Goal: Task Accomplishment & Management: Manage account settings

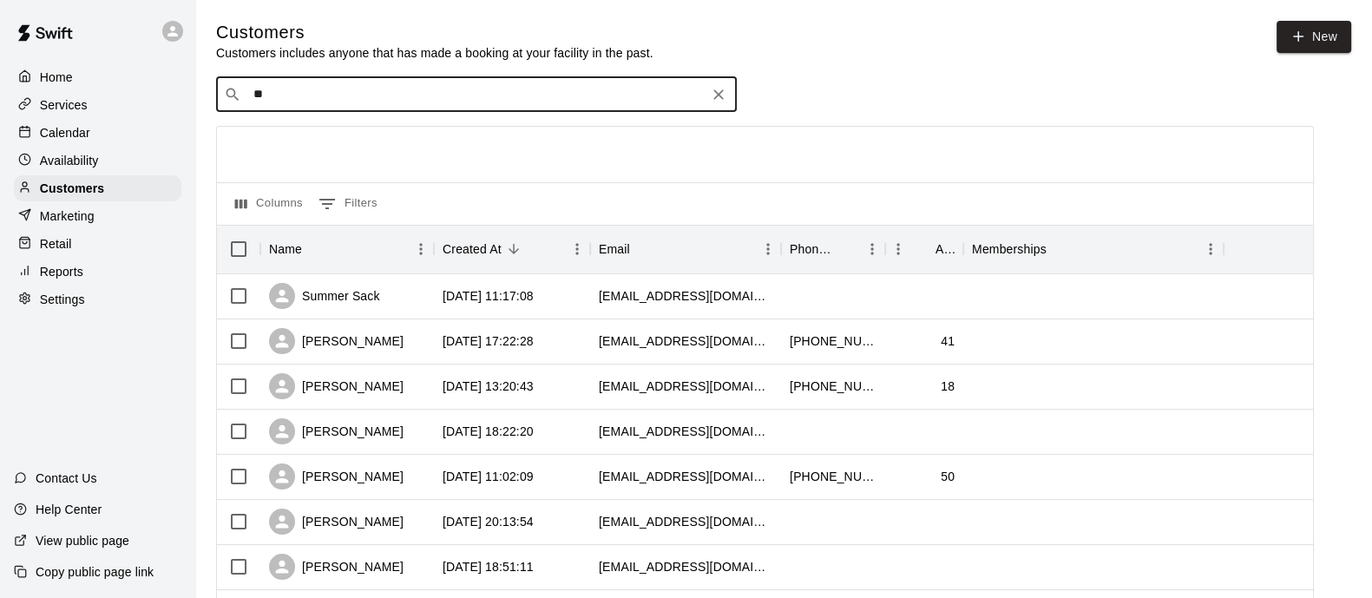
type input "*"
type input "******"
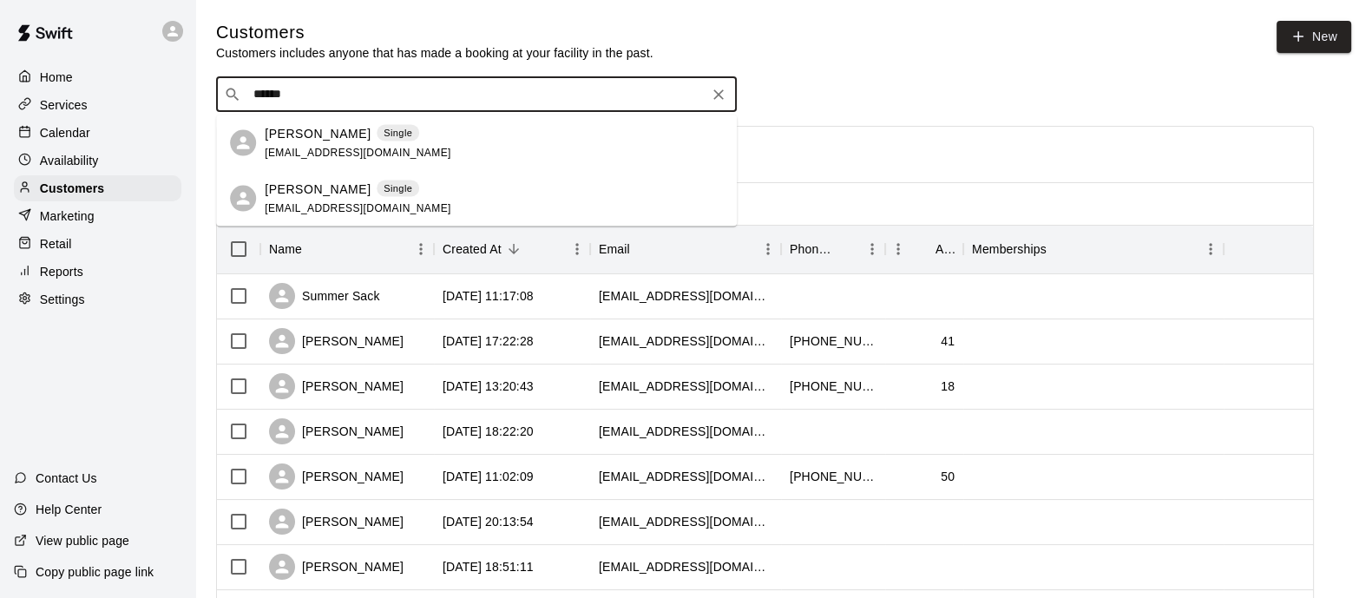
click at [384, 135] on p "Single" at bounding box center [398, 133] width 29 height 15
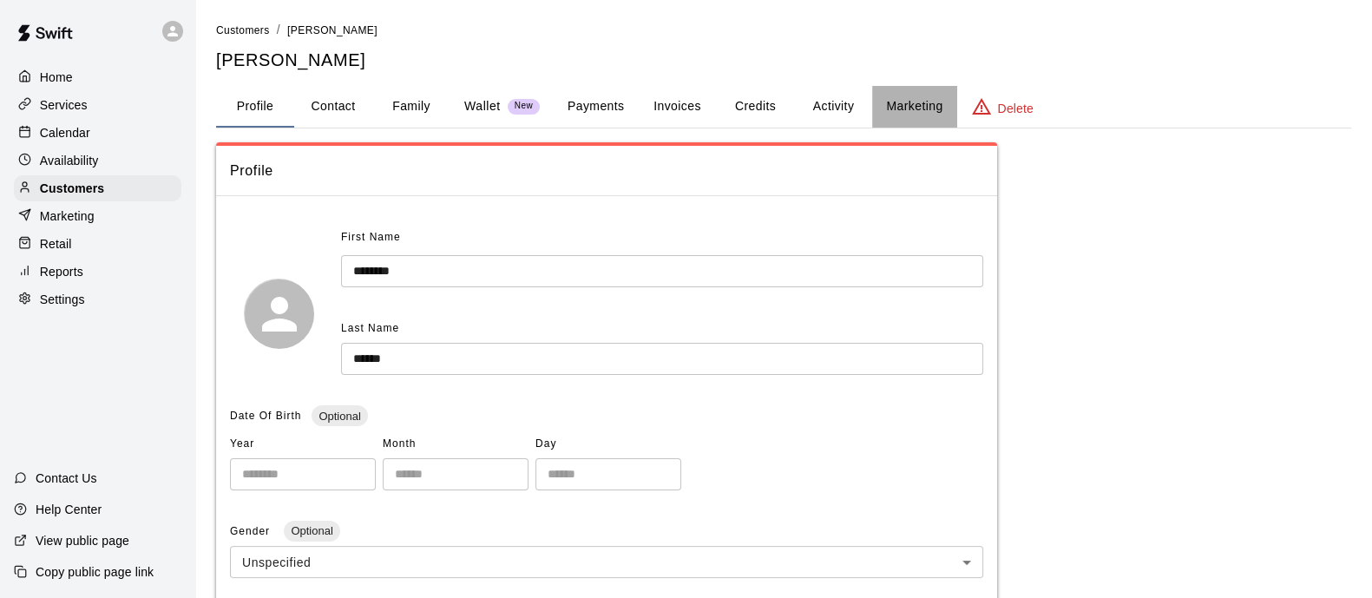
click at [913, 99] on button "Marketing" at bounding box center [914, 107] width 84 height 42
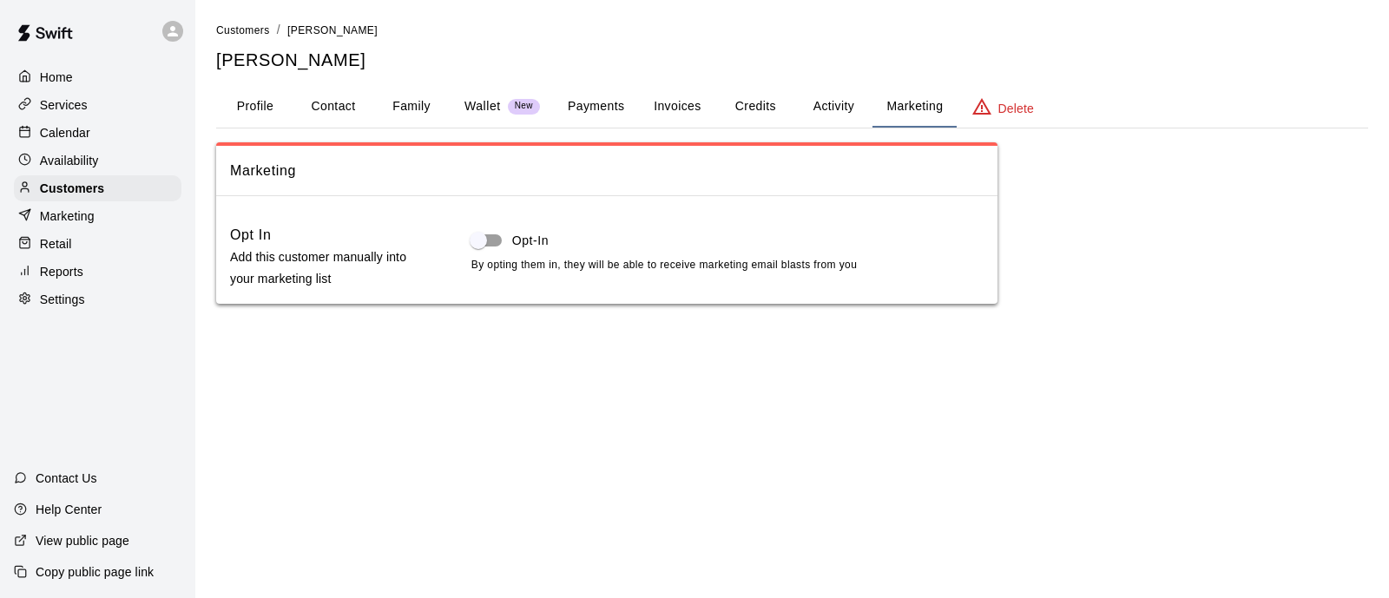
click at [818, 114] on button "Activity" at bounding box center [833, 107] width 78 height 42
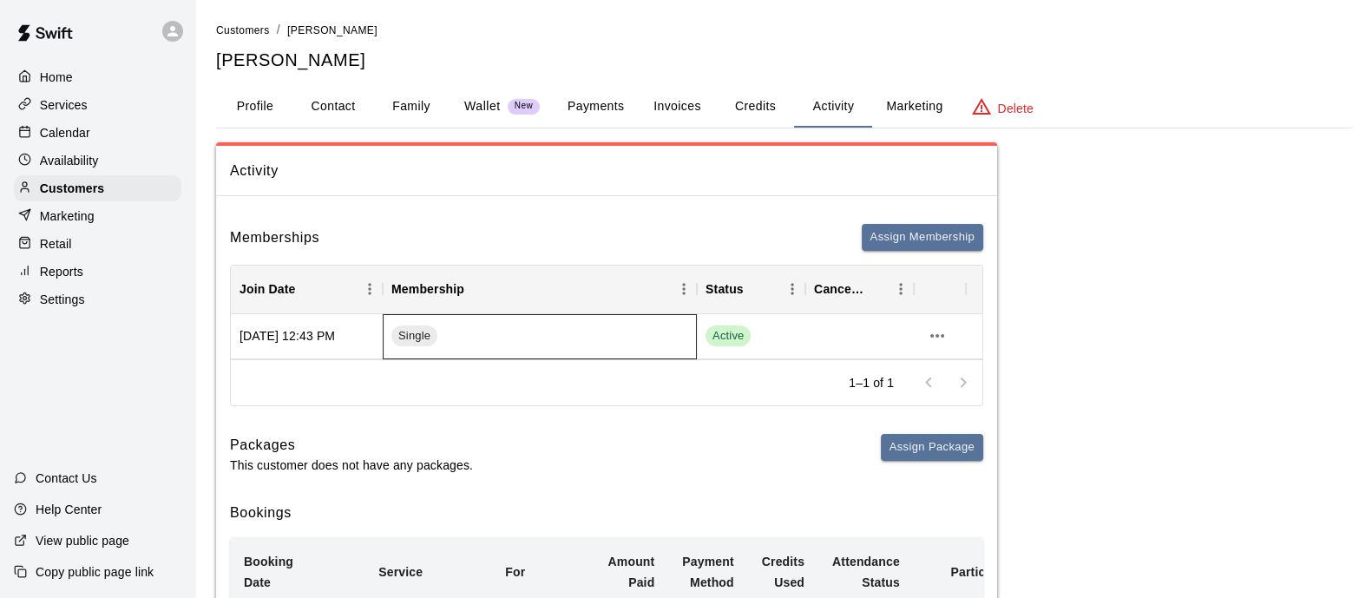
click at [469, 323] on div "Single" at bounding box center [540, 336] width 314 height 45
click at [731, 336] on span "Active" at bounding box center [728, 336] width 45 height 16
click at [759, 334] on div "Active" at bounding box center [751, 335] width 91 height 21
click at [730, 337] on span "Active" at bounding box center [728, 336] width 45 height 16
click at [943, 343] on icon "more actions" at bounding box center [937, 335] width 21 height 21
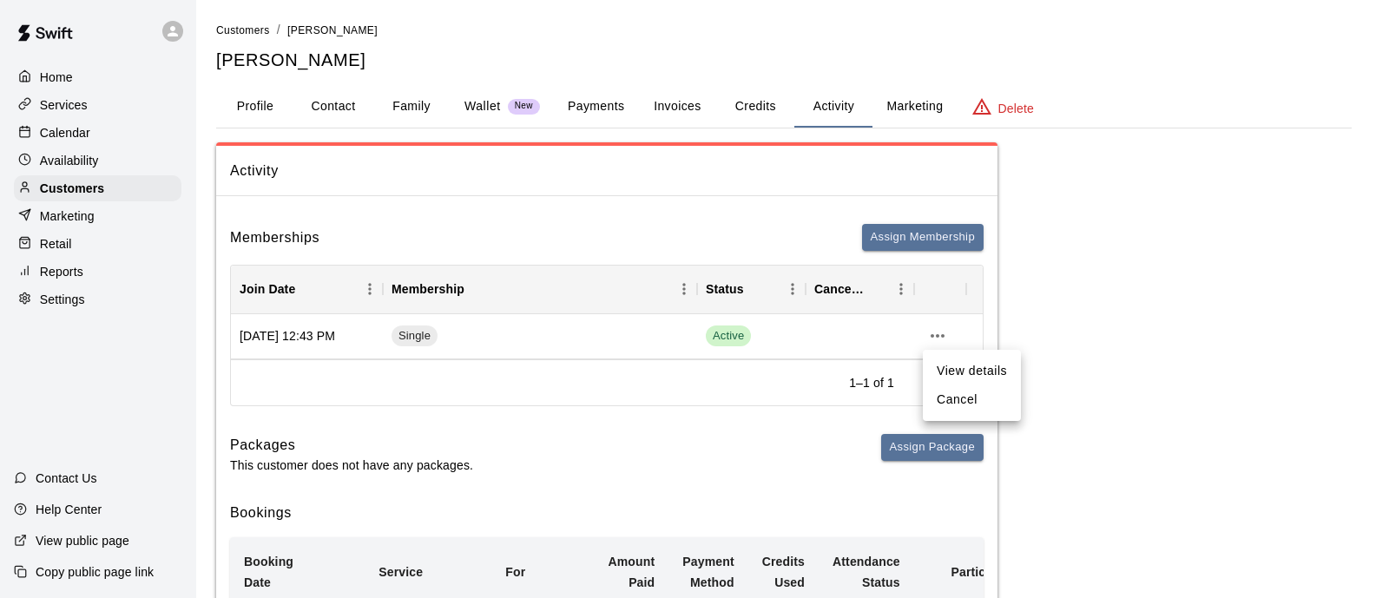
click at [962, 369] on li "View details" at bounding box center [972, 371] width 98 height 29
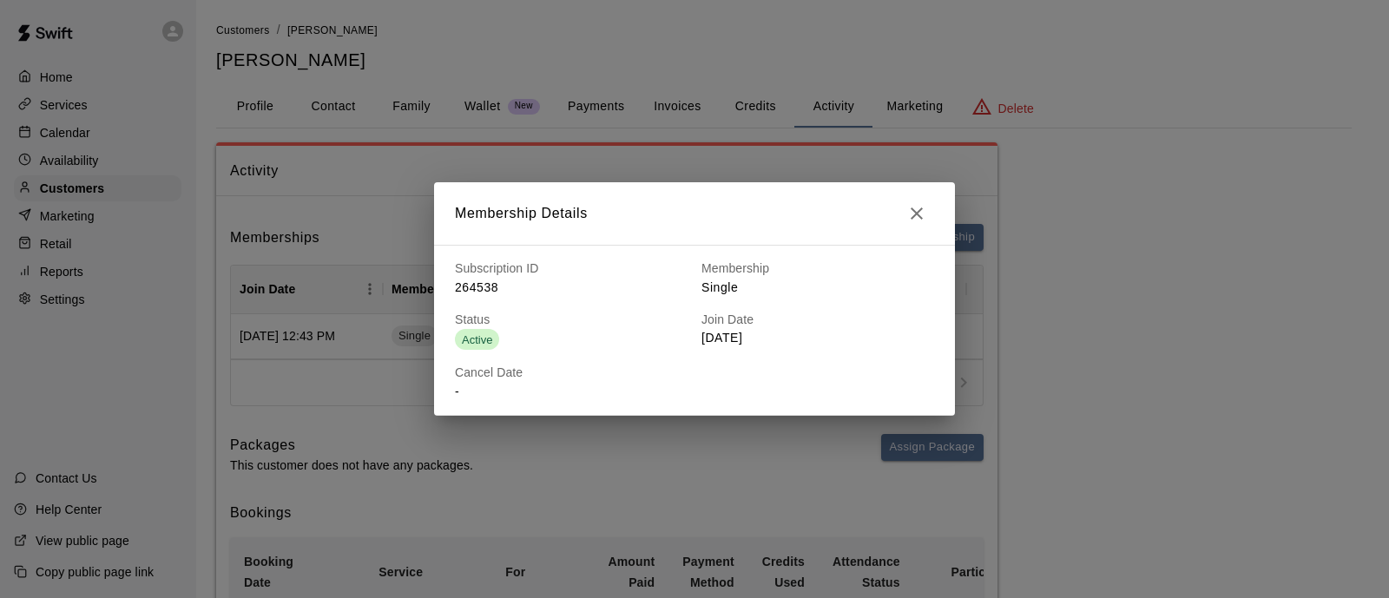
click at [473, 338] on span "Active" at bounding box center [477, 339] width 44 height 13
click at [920, 208] on icon "button" at bounding box center [916, 213] width 12 height 12
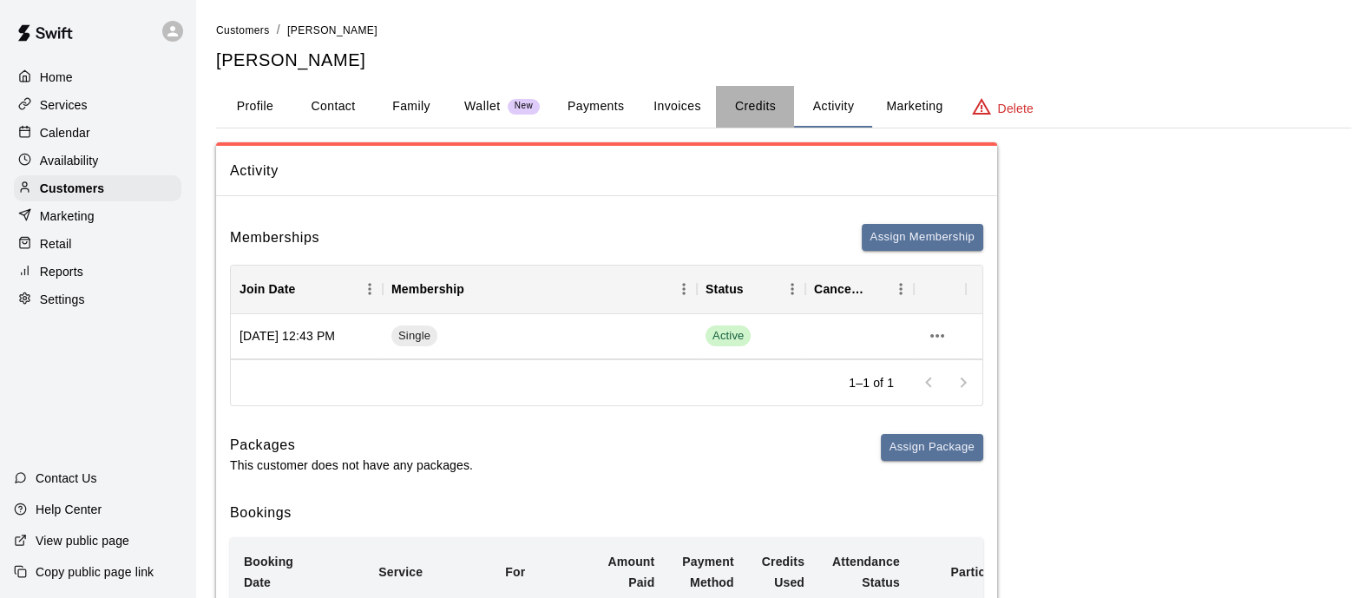
click at [760, 100] on button "Credits" at bounding box center [755, 107] width 78 height 42
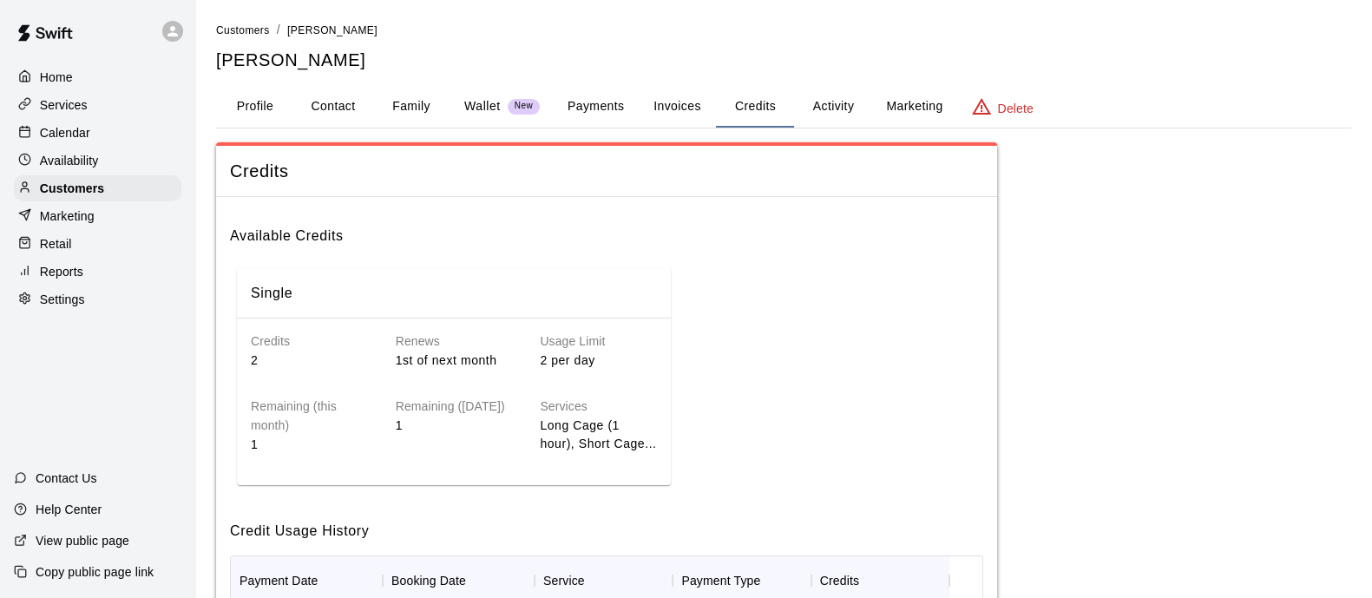
click at [608, 102] on button "Payments" at bounding box center [596, 107] width 84 height 42
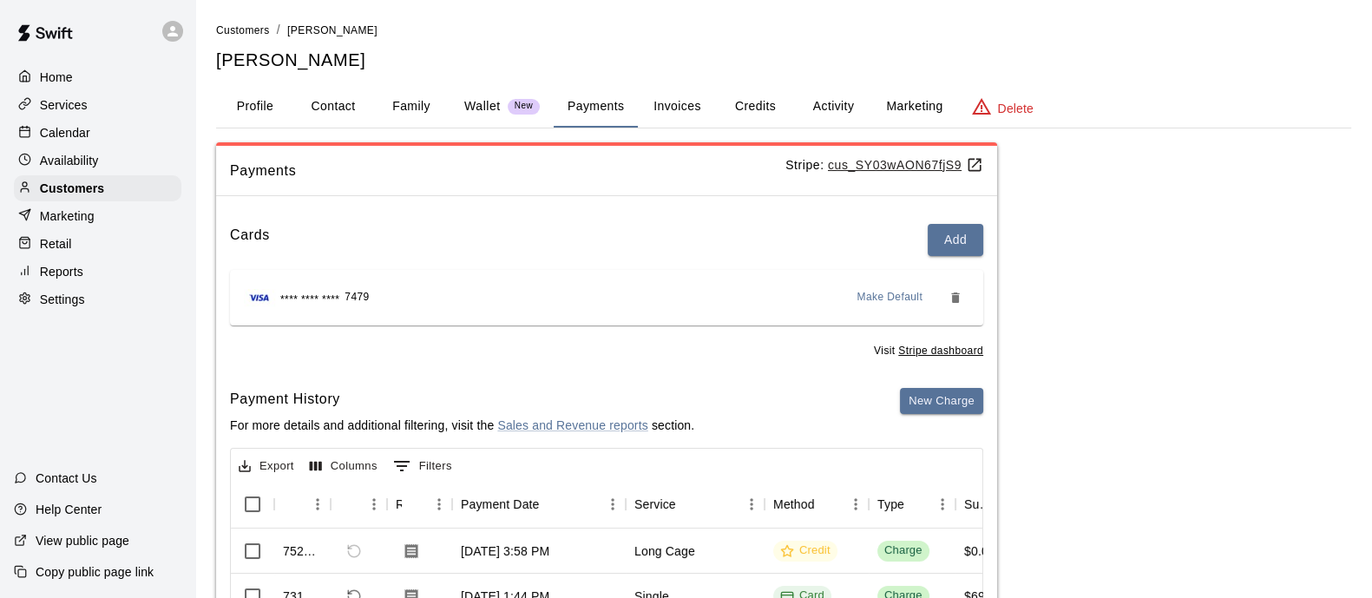
click at [399, 99] on button "Family" at bounding box center [411, 107] width 78 height 42
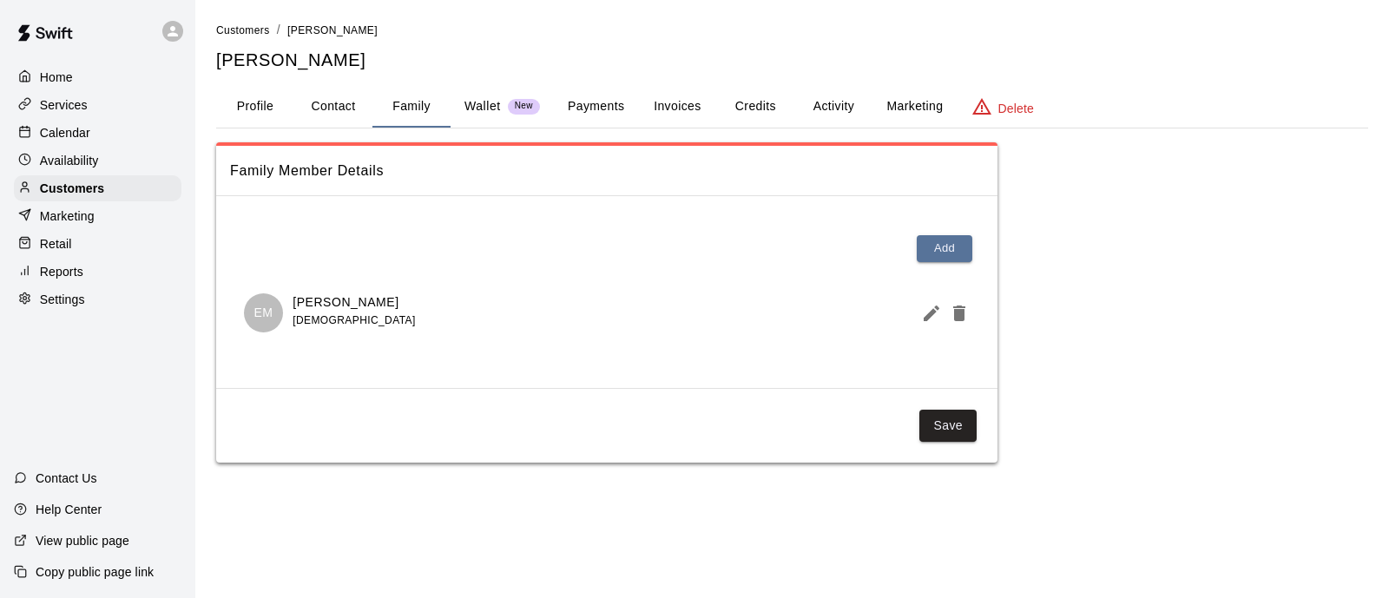
click at [336, 101] on button "Contact" at bounding box center [333, 107] width 78 height 42
select select "**"
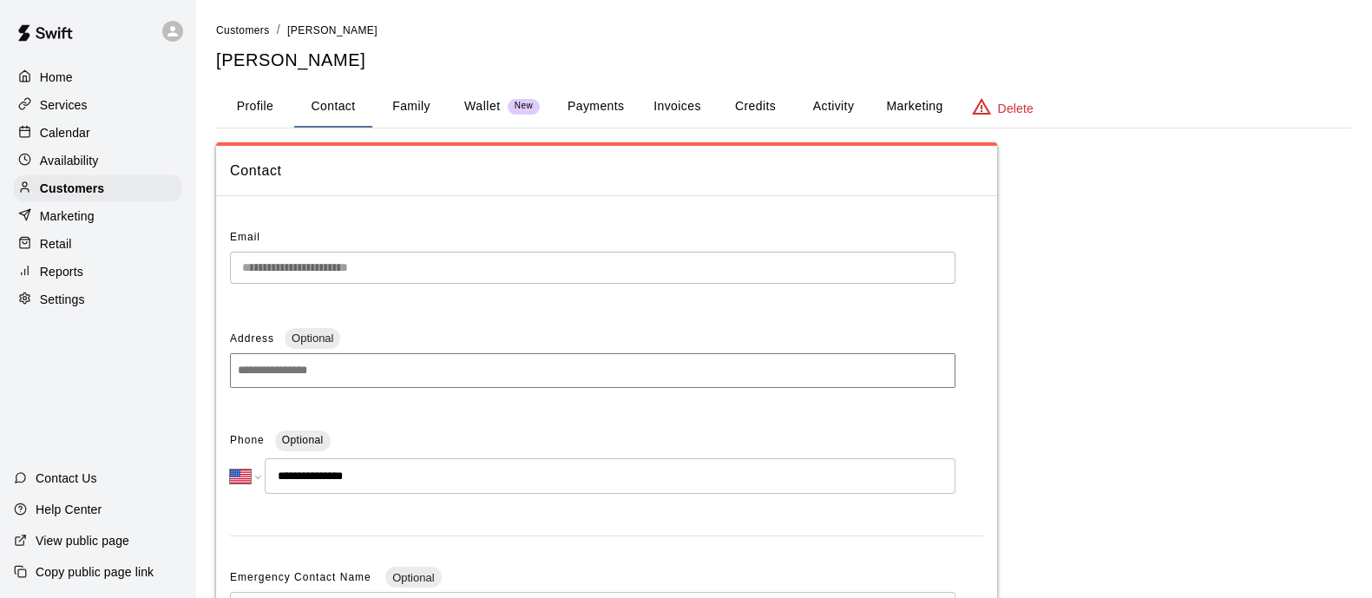
click at [255, 100] on button "Profile" at bounding box center [255, 107] width 78 height 42
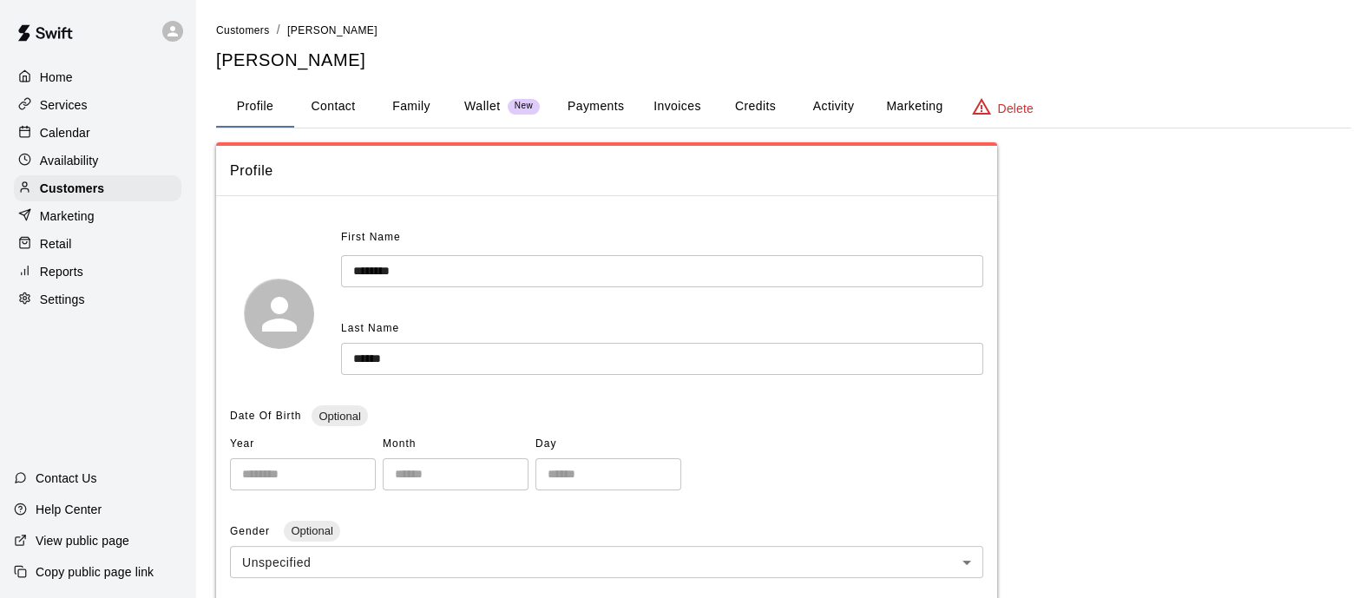
click at [251, 26] on span "Customers" at bounding box center [243, 30] width 54 height 12
